Goal: Information Seeking & Learning: Compare options

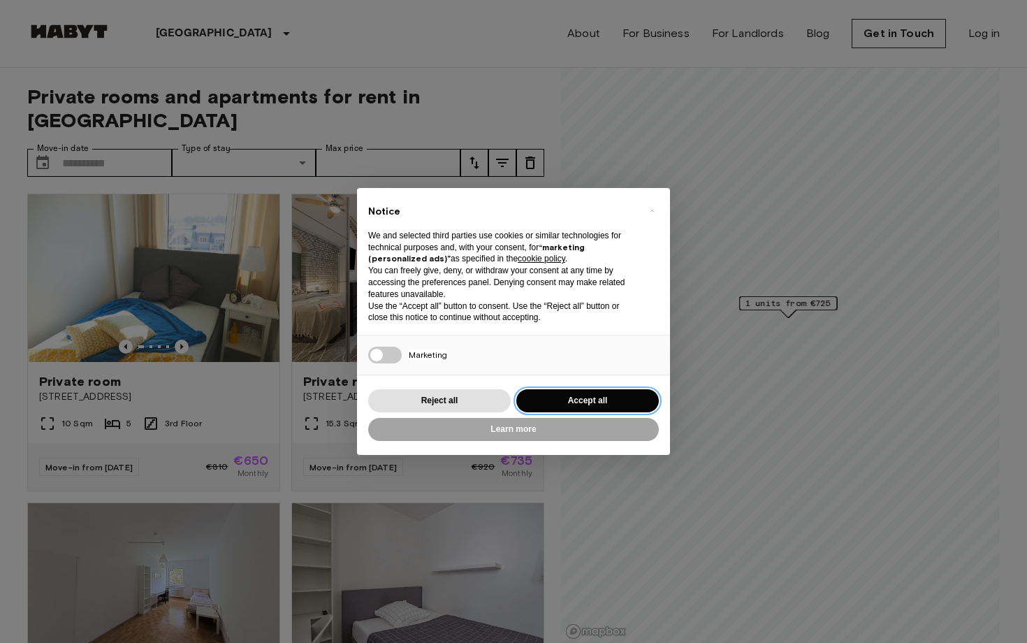
click at [555, 397] on button "Accept all" at bounding box center [588, 400] width 143 height 23
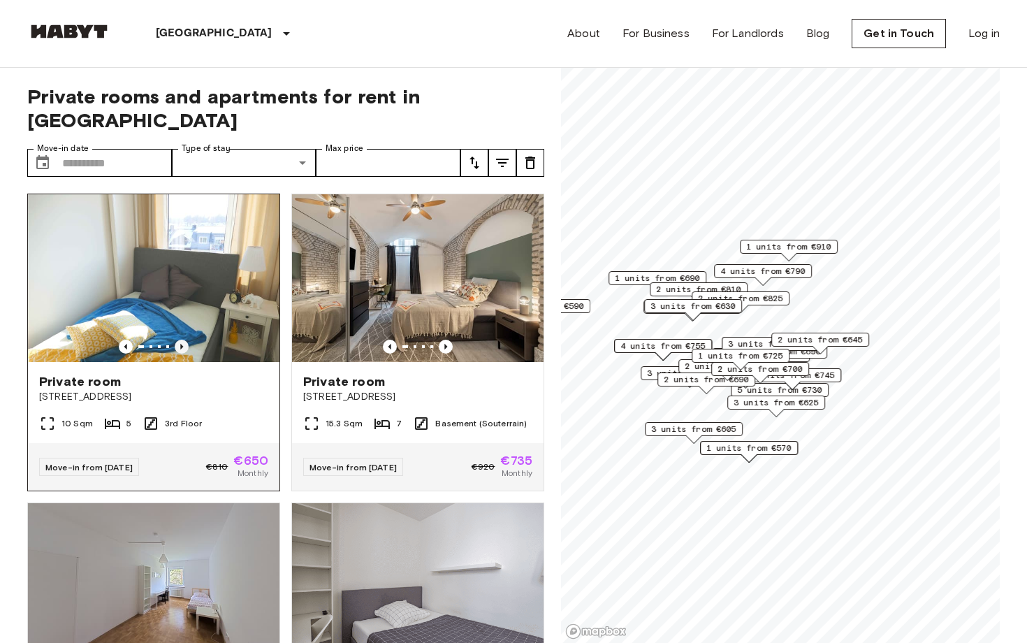
click at [187, 340] on icon "Previous image" at bounding box center [182, 347] width 14 height 14
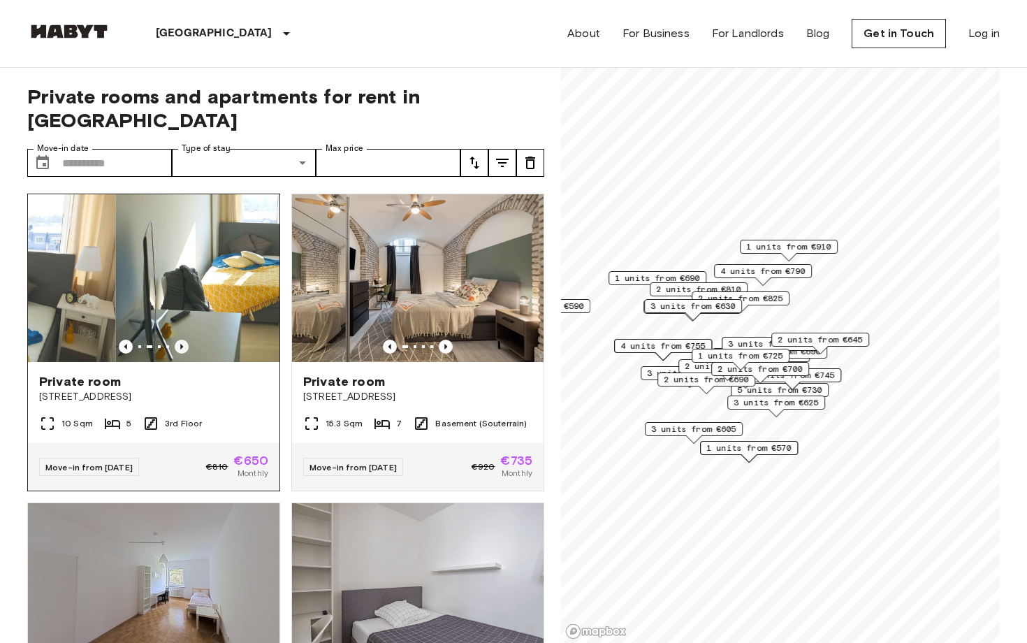
click at [187, 340] on icon "Previous image" at bounding box center [182, 347] width 14 height 14
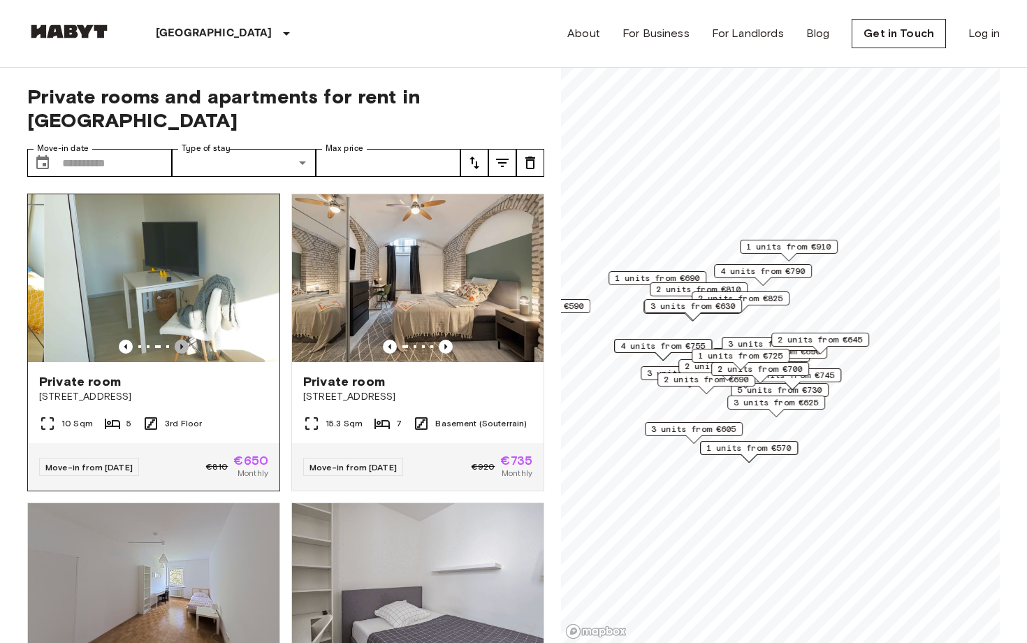
click at [187, 340] on icon "Previous image" at bounding box center [182, 347] width 14 height 14
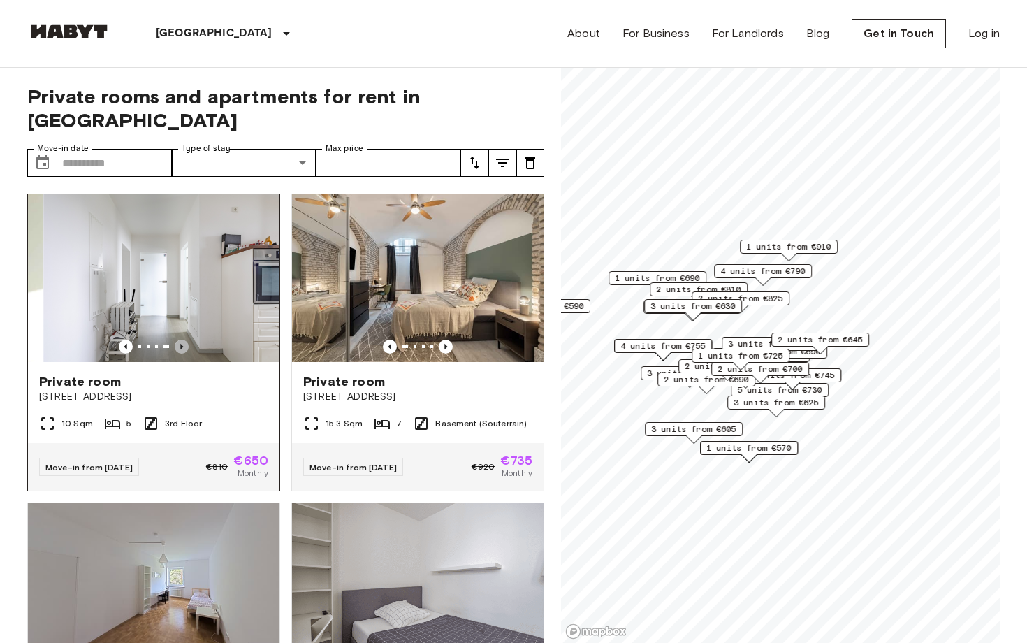
click at [187, 340] on icon "Previous image" at bounding box center [182, 347] width 14 height 14
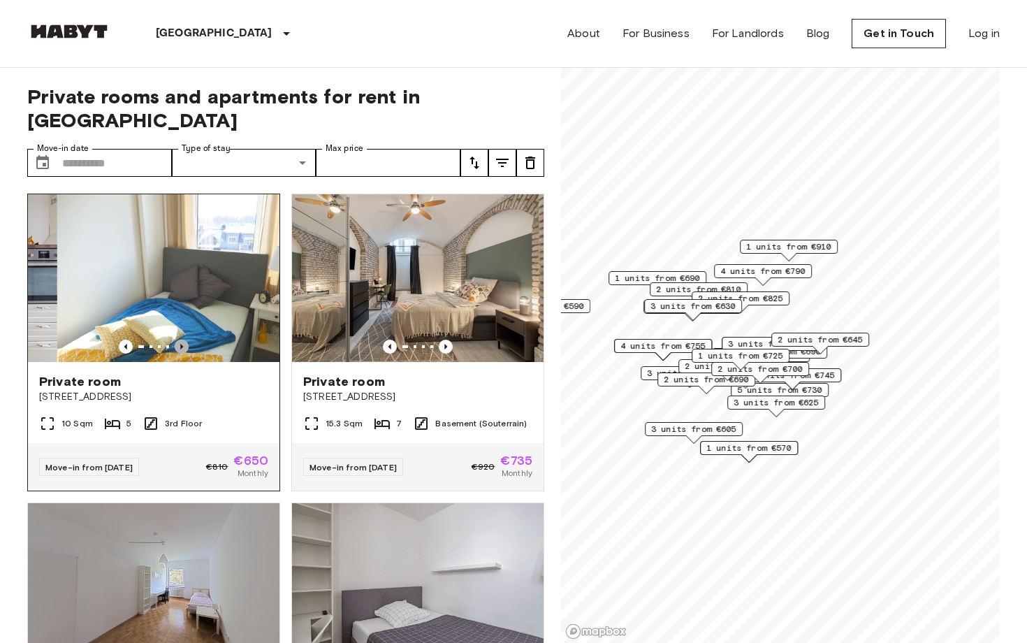
click at [187, 340] on icon "Previous image" at bounding box center [182, 347] width 14 height 14
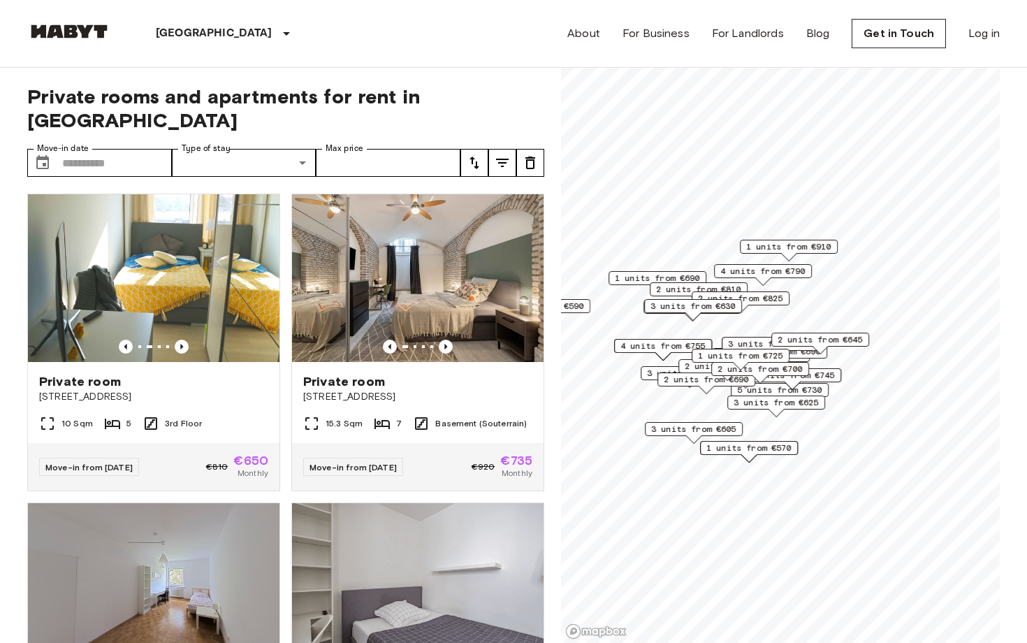
click at [472, 157] on icon "tune" at bounding box center [475, 163] width 10 height 13
click at [501, 192] on li "Lowest price" at bounding box center [531, 190] width 140 height 25
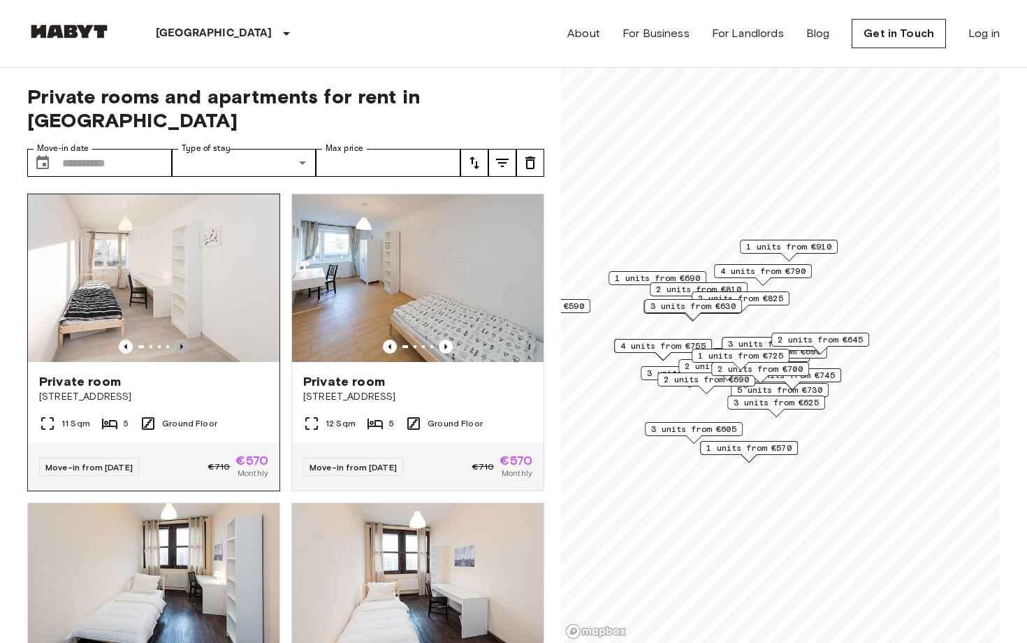
click at [181, 344] on icon "Previous image" at bounding box center [181, 347] width 3 height 6
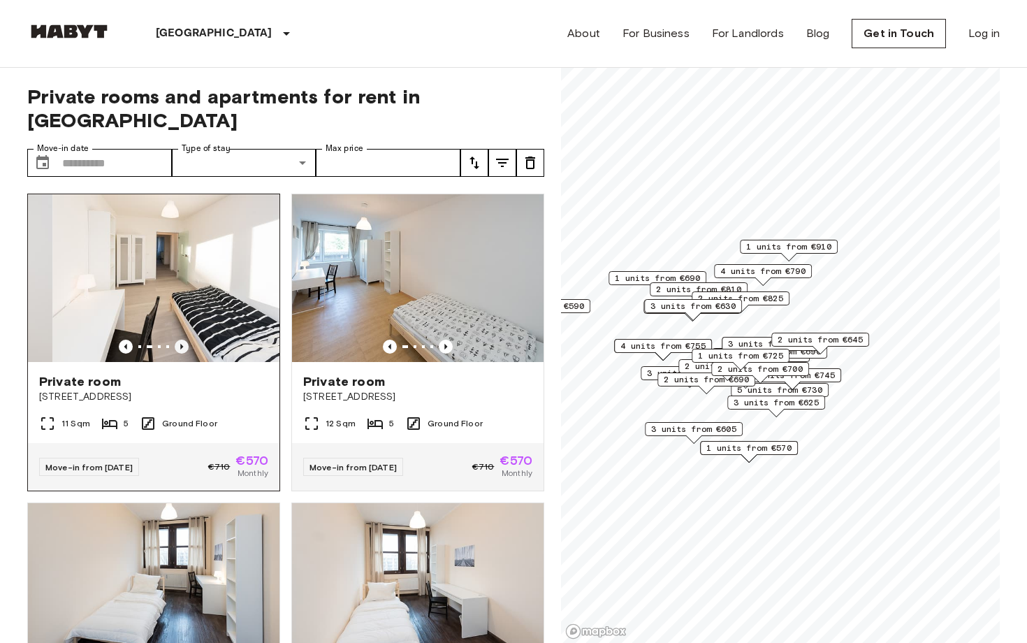
click at [181, 344] on icon "Previous image" at bounding box center [181, 347] width 3 height 6
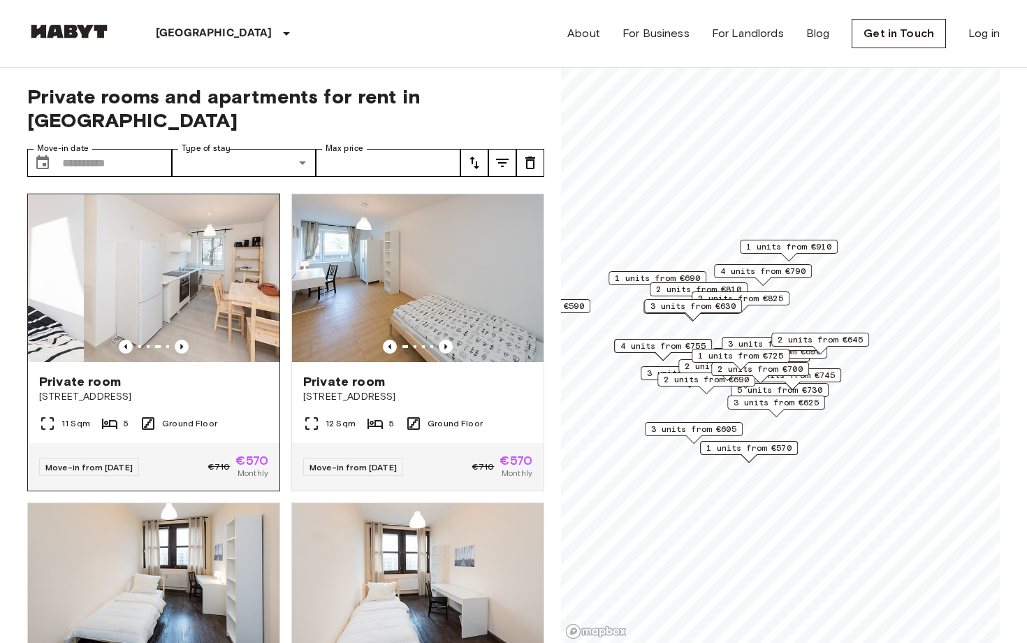
click at [157, 262] on img at bounding box center [210, 278] width 252 height 168
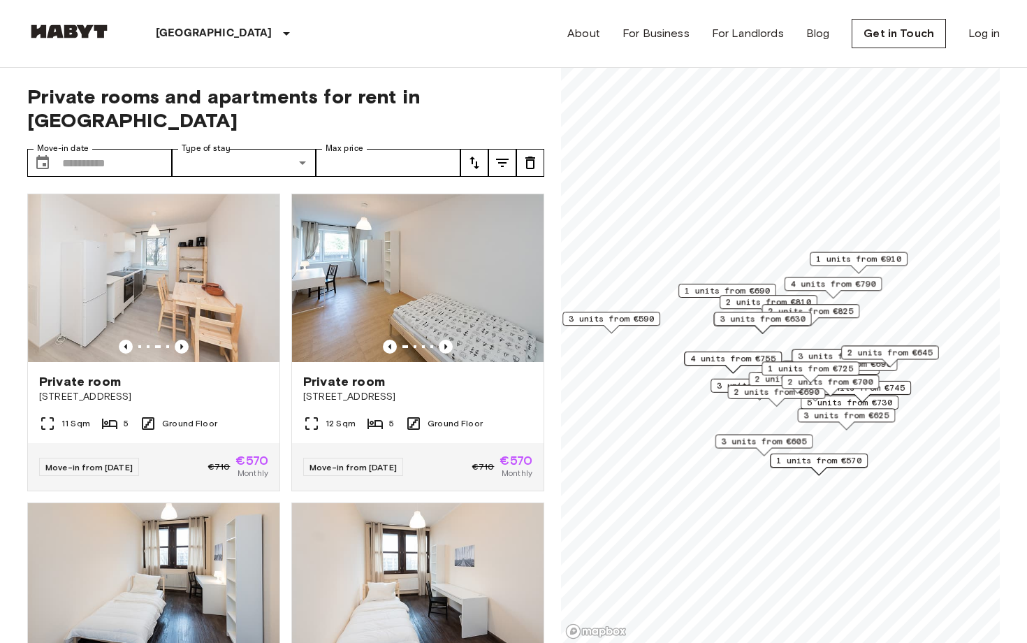
drag, startPoint x: 743, startPoint y: 338, endPoint x: 817, endPoint y: 349, distance: 75.0
click at [817, 351] on span "3 units from €800" at bounding box center [840, 356] width 85 height 13
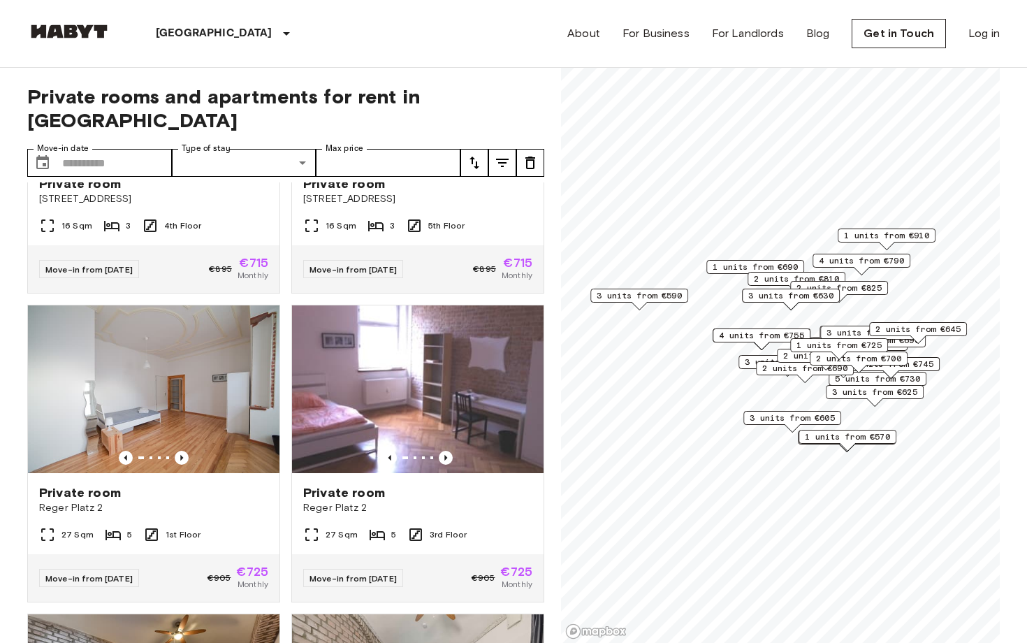
scroll to position [5722, 0]
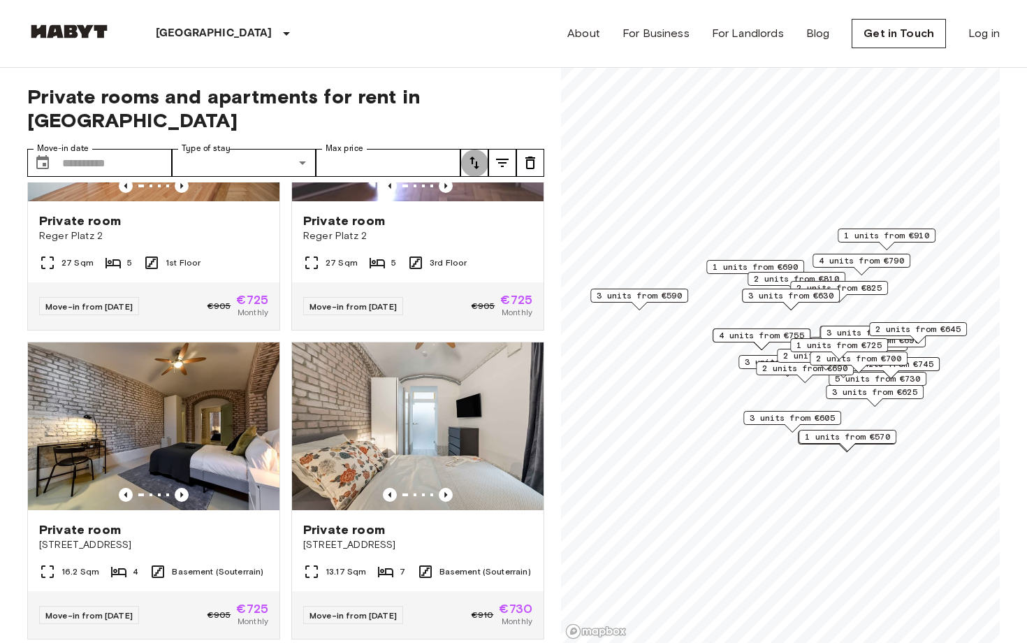
click at [473, 154] on icon "tune" at bounding box center [474, 162] width 17 height 17
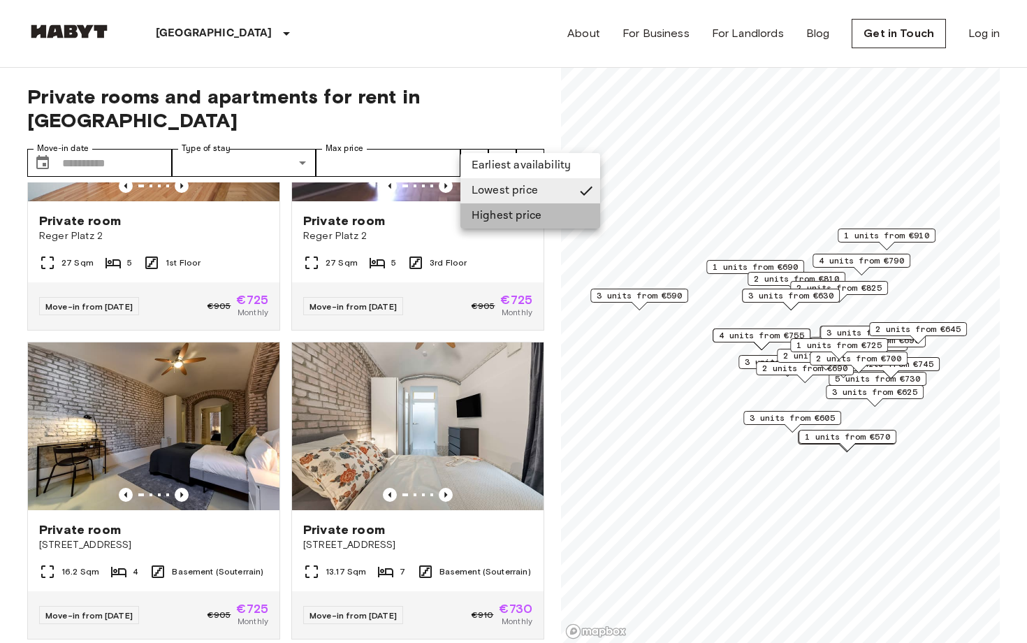
click at [482, 214] on li "Highest price" at bounding box center [531, 215] width 140 height 25
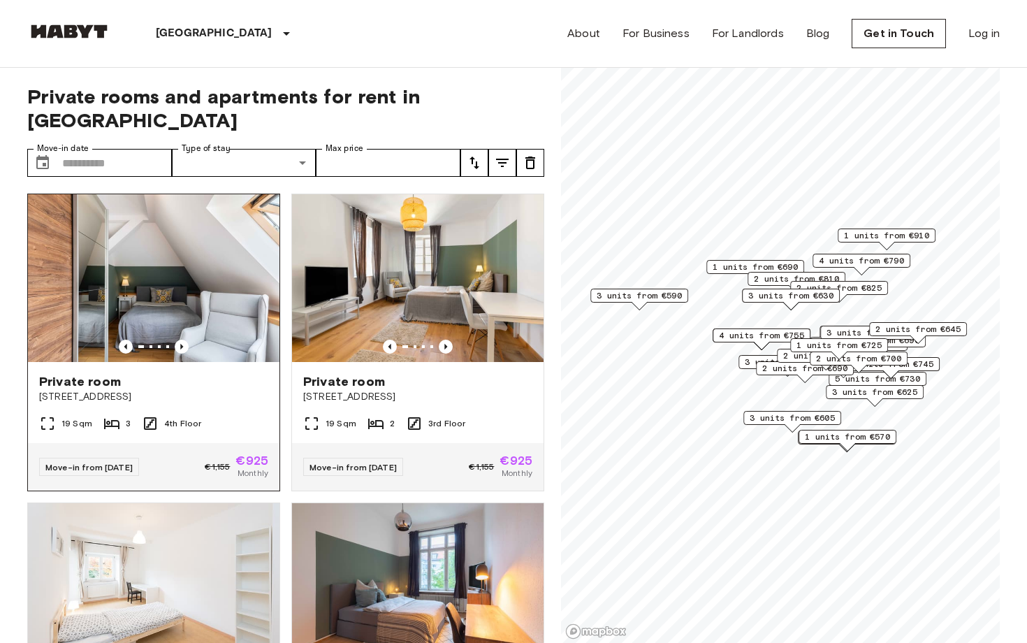
click at [178, 315] on img at bounding box center [154, 278] width 252 height 168
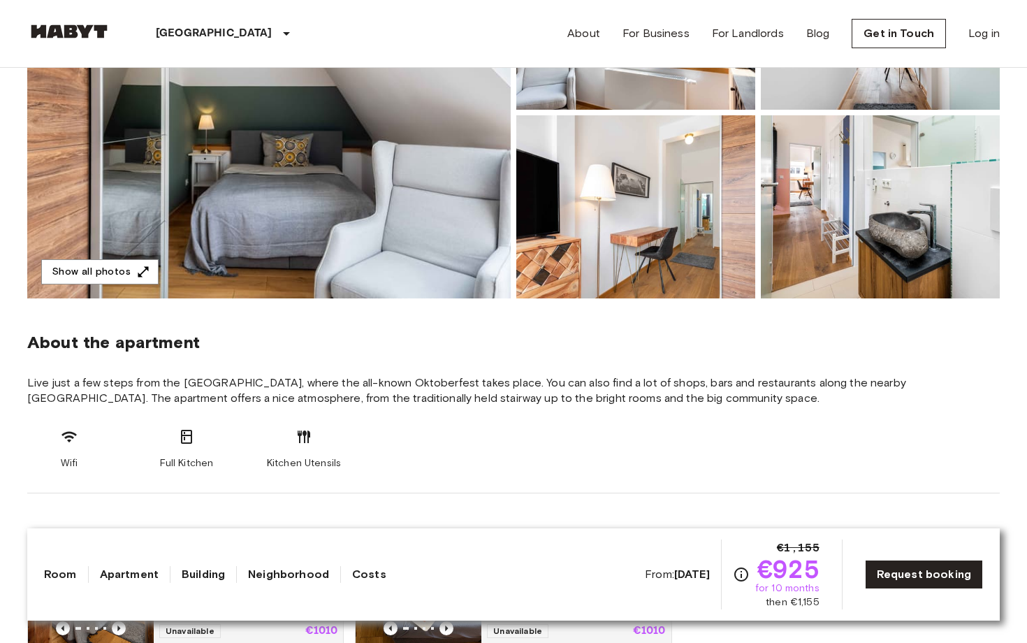
scroll to position [215, 0]
